Goal: Find specific page/section

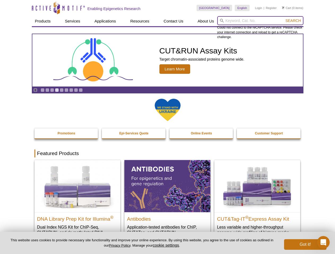
click at [260, 21] on input "search" at bounding box center [260, 20] width 86 height 9
click at [293, 21] on span "Search" at bounding box center [292, 21] width 15 height 4
click at [35, 90] on icon "Pause" at bounding box center [35, 89] width 3 height 3
click at [42, 90] on link "Go to slide 1" at bounding box center [43, 90] width 4 height 4
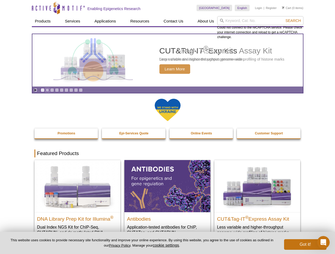
click at [47, 90] on link "Go to slide 2" at bounding box center [47, 90] width 4 height 4
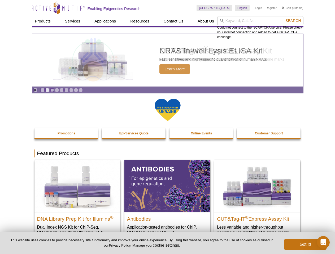
click at [52, 90] on link "Go to slide 3" at bounding box center [52, 90] width 4 height 4
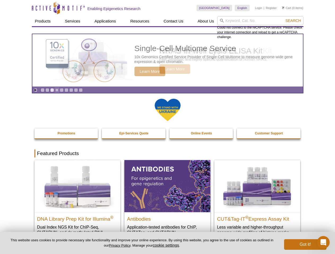
click at [57, 90] on link "Go to slide 4" at bounding box center [57, 90] width 4 height 4
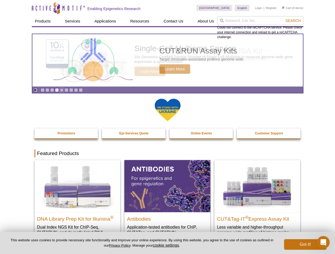
click at [61, 90] on link "Go to slide 5" at bounding box center [62, 90] width 4 height 4
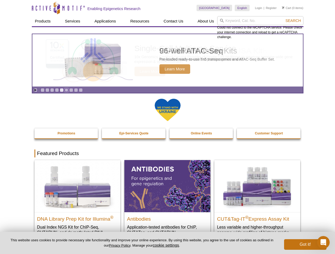
click at [66, 90] on link "Go to slide 6" at bounding box center [66, 90] width 4 height 4
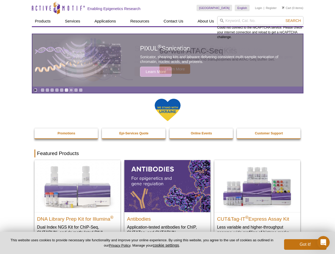
click at [71, 90] on link "Go to slide 7" at bounding box center [71, 90] width 4 height 4
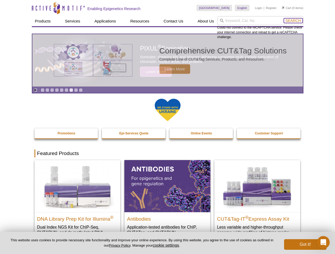
click at [293, 21] on span "Search" at bounding box center [292, 21] width 15 height 4
